Goal: Task Accomplishment & Management: Use online tool/utility

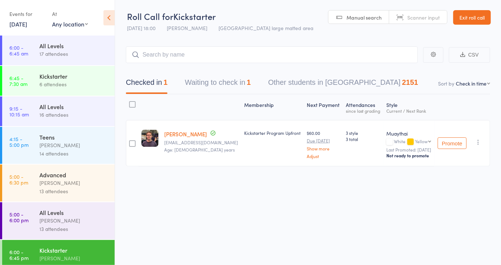
click at [156, 58] on input "search" at bounding box center [272, 54] width 292 height 17
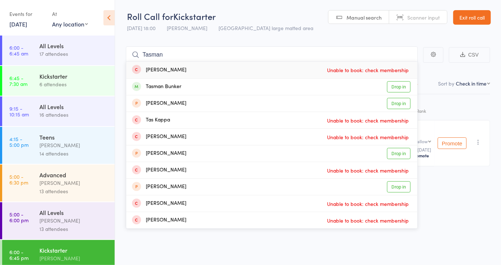
type input "Tasman"
click at [394, 92] on link "Drop in" at bounding box center [399, 86] width 24 height 11
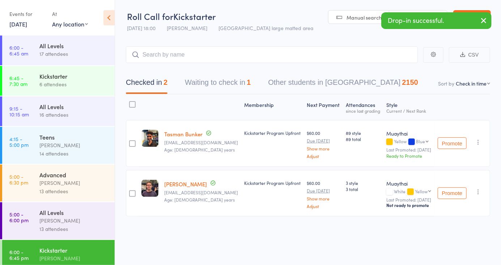
click at [357, 14] on span "Manual search" at bounding box center [364, 17] width 35 height 7
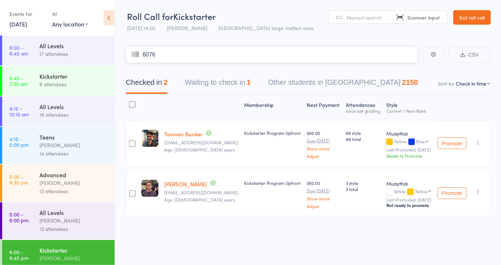
type input "6076"
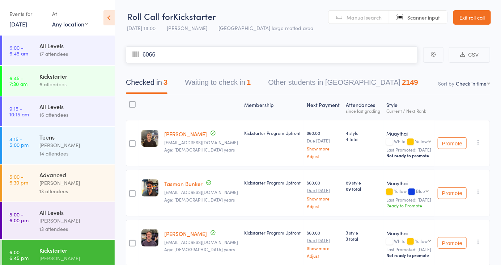
type input "6066"
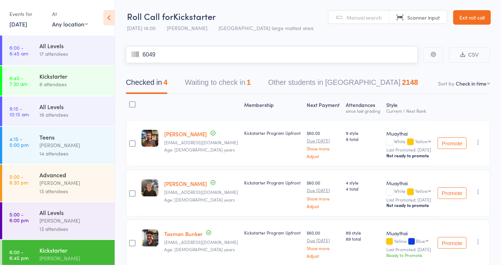
type input "6049"
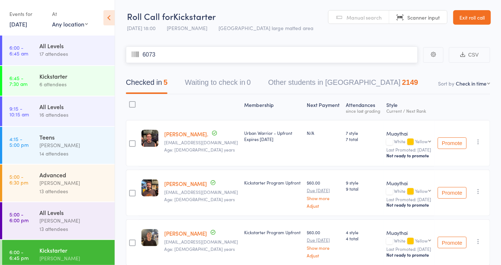
type input "6073"
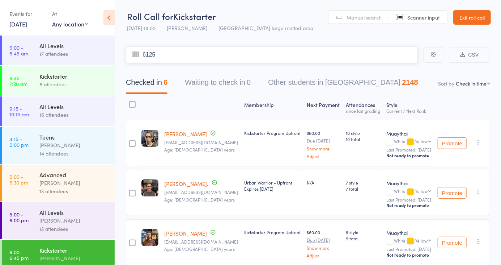
type input "6125"
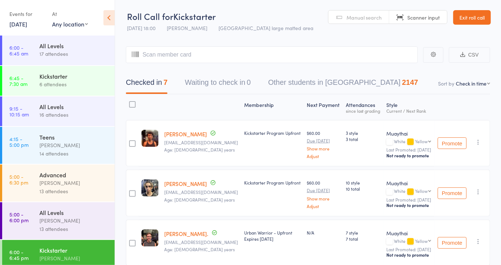
click at [369, 22] on link "Manual search" at bounding box center [359, 17] width 61 height 14
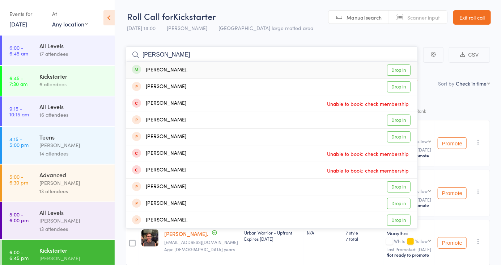
type input "[PERSON_NAME]"
click at [404, 72] on link "Drop in" at bounding box center [399, 69] width 24 height 11
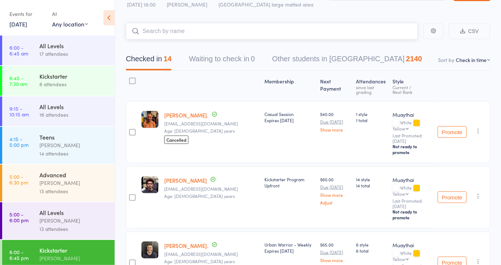
scroll to position [21, 0]
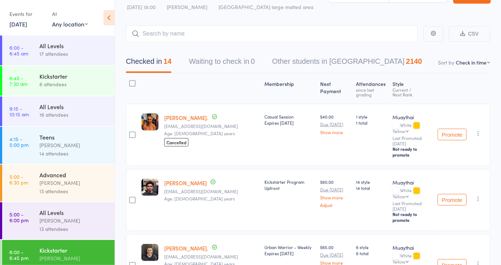
click at [400, 201] on small "Last Promoted: [DATE]" at bounding box center [412, 206] width 39 height 10
click at [422, 211] on div "Not ready to promote" at bounding box center [412, 217] width 39 height 12
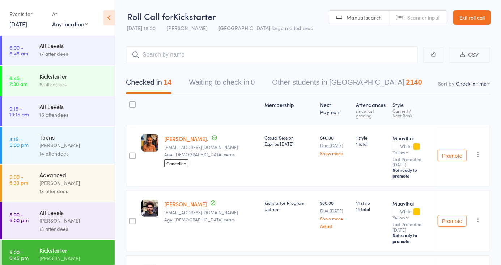
scroll to position [0, 0]
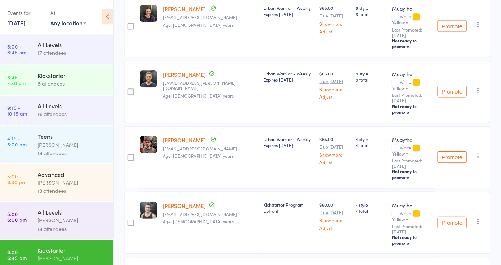
scroll to position [618, 0]
